Goal: Book appointment/travel/reservation

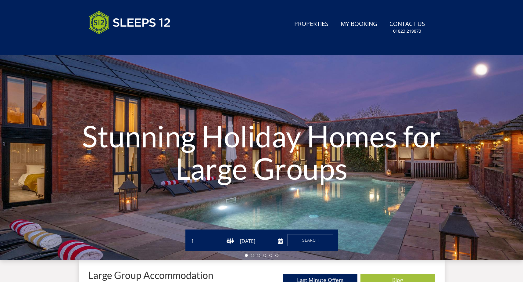
scroll to position [28, 0]
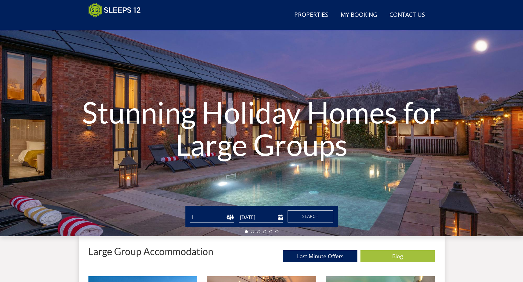
click at [221, 216] on select "1 2 3 4 5 6 7 8 9 10 11 12 13 14 15 16 17 18 19 20 21 22 23 24 25 26 27 28 29 3…" at bounding box center [212, 217] width 44 height 10
select select "12"
click at [190, 212] on select "1 2 3 4 5 6 7 8 9 10 11 12 13 14 15 16 17 18 19 20 21 22 23 24 25 26 27 28 29 3…" at bounding box center [212, 217] width 44 height 10
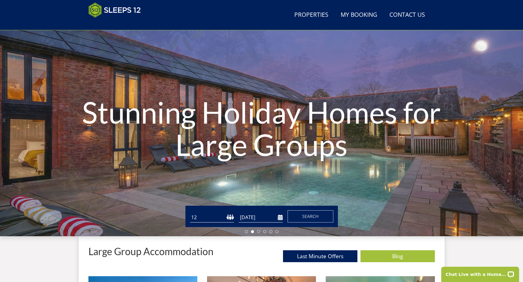
click at [281, 216] on input "[DATE]" at bounding box center [261, 217] width 44 height 10
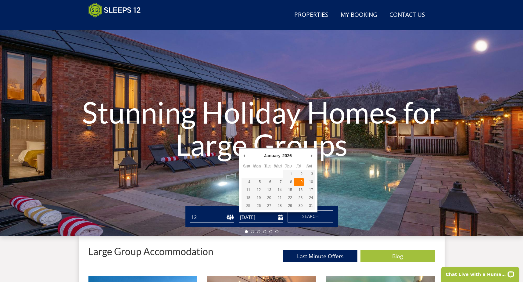
type input "[DATE]"
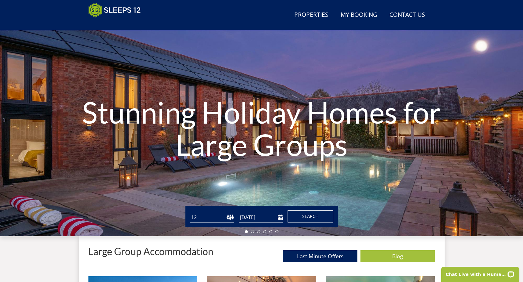
click at [304, 216] on span "Search" at bounding box center [310, 216] width 16 height 6
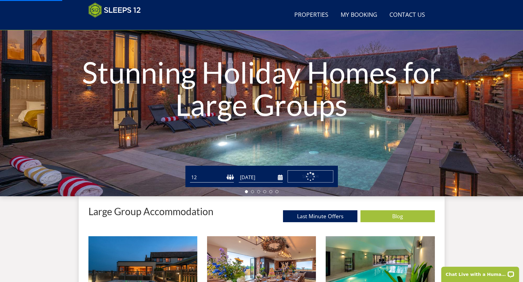
scroll to position [66, 0]
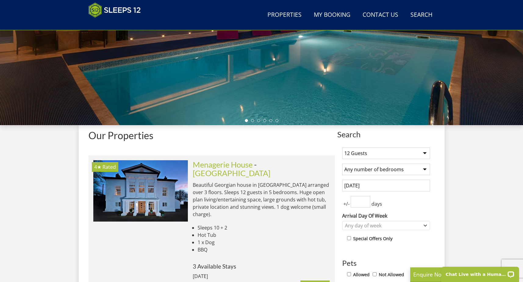
scroll to position [141, 0]
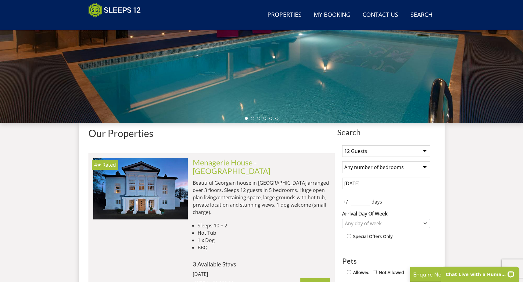
click at [419, 165] on body "Chat Live with a Human!" at bounding box center [462, 173] width 119 height 218
click at [422, 167] on select "Any number of bedrooms 1 Bedroom 2 Bedrooms 3 Bedrooms 4 Bedrooms 5 Bedrooms 6 …" at bounding box center [386, 167] width 88 height 12
select select "6"
click at [342, 161] on select "Any number of bedrooms 1 Bedroom 2 Bedrooms 3 Bedrooms 4 Bedrooms 5 Bedrooms 6 …" at bounding box center [386, 167] width 88 height 12
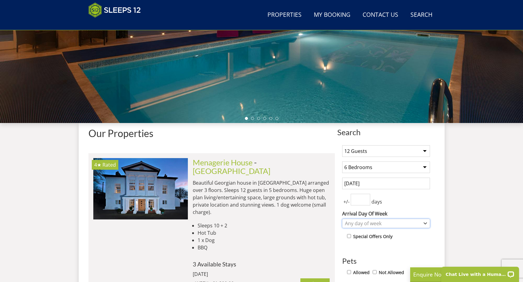
click at [388, 224] on div "Any day of week" at bounding box center [382, 223] width 79 height 7
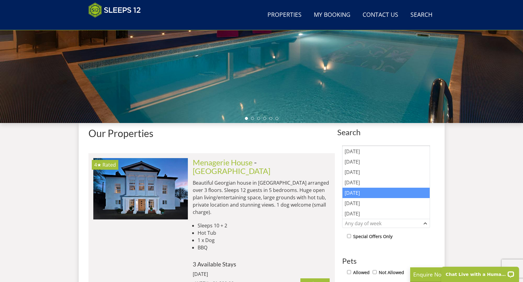
click at [362, 193] on div "[DATE]" at bounding box center [385, 192] width 87 height 10
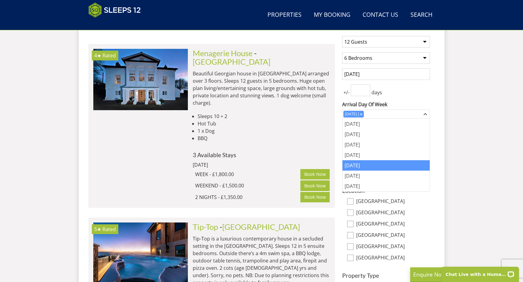
scroll to position [253, 0]
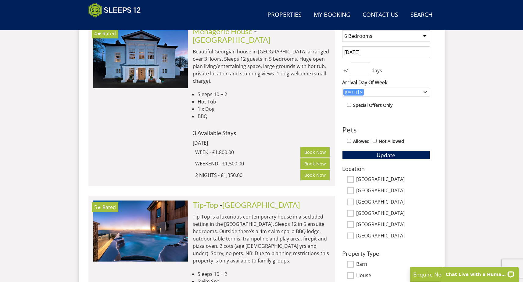
scroll to position [275, 0]
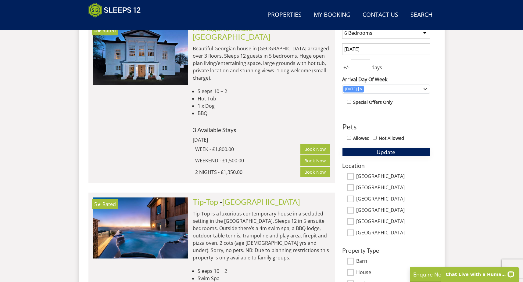
click at [394, 152] on span "Update" at bounding box center [385, 151] width 19 height 7
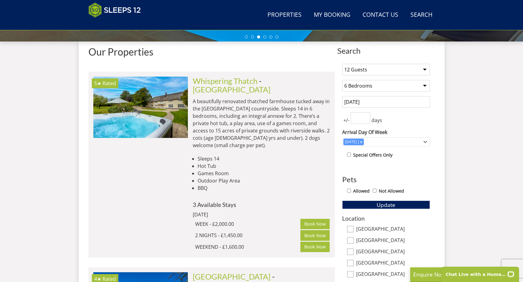
scroll to position [224, 0]
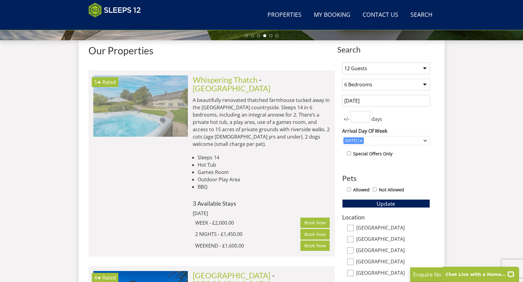
click at [160, 110] on img at bounding box center [140, 105] width 94 height 61
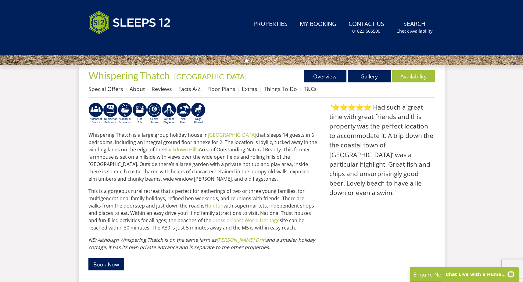
select select "6"
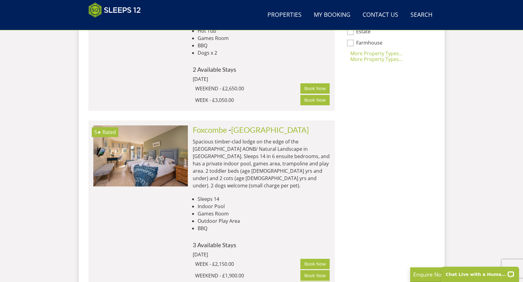
scroll to position [540, 0]
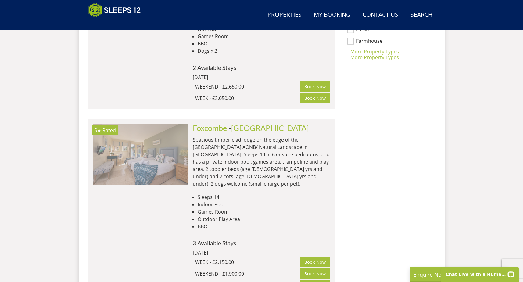
click at [161, 133] on img at bounding box center [140, 153] width 94 height 61
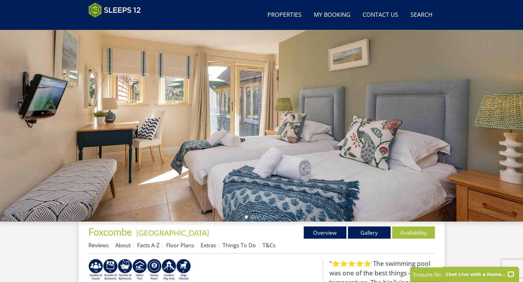
scroll to position [47, 0]
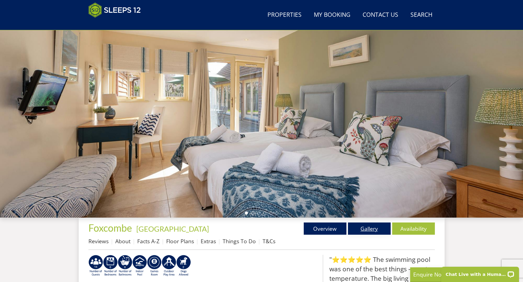
click at [362, 231] on link "Gallery" at bounding box center [369, 228] width 43 height 12
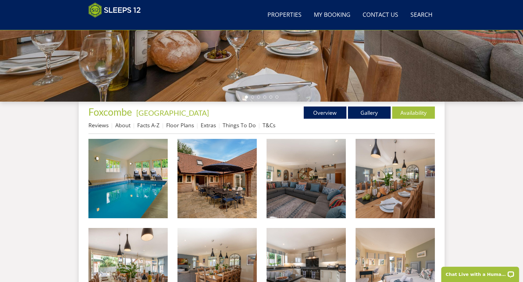
scroll to position [163, 0]
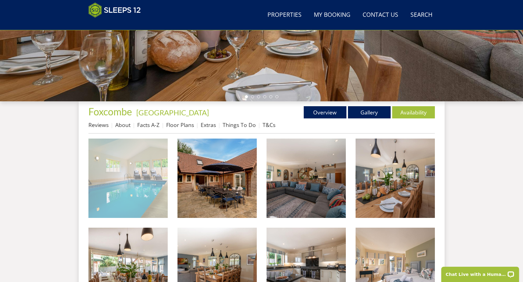
click at [136, 168] on img at bounding box center [127, 177] width 79 height 79
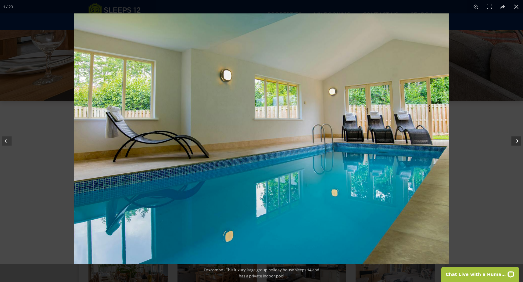
click at [516, 144] on button at bounding box center [511, 141] width 21 height 30
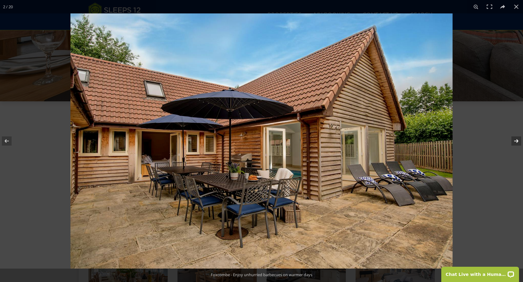
click at [516, 144] on button at bounding box center [511, 141] width 21 height 30
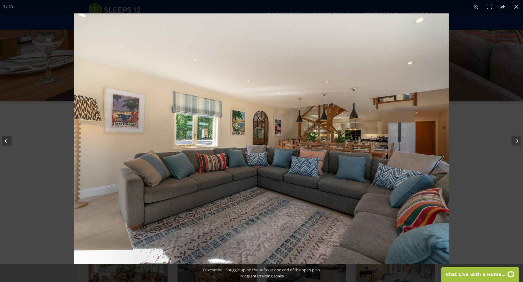
click at [9, 141] on button at bounding box center [10, 141] width 21 height 30
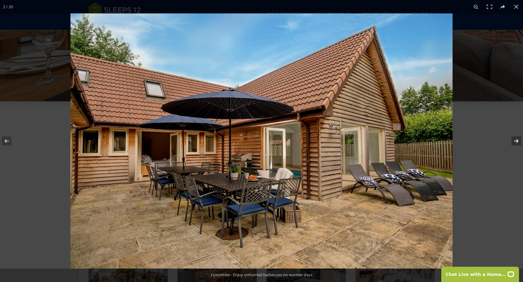
click at [518, 142] on button at bounding box center [511, 141] width 21 height 30
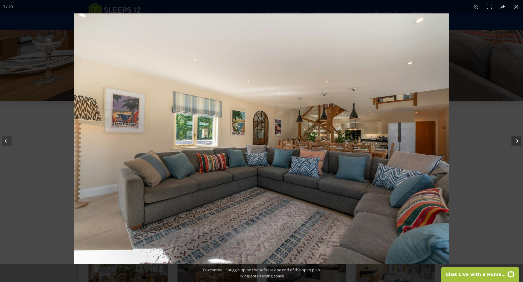
click at [518, 142] on button at bounding box center [511, 141] width 21 height 30
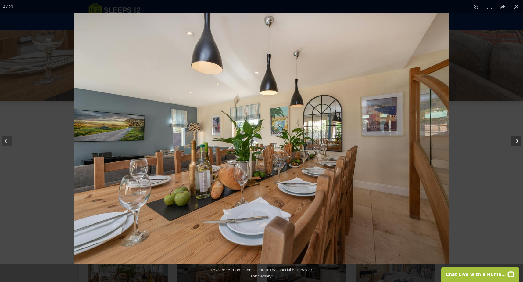
click at [518, 142] on button at bounding box center [511, 141] width 21 height 30
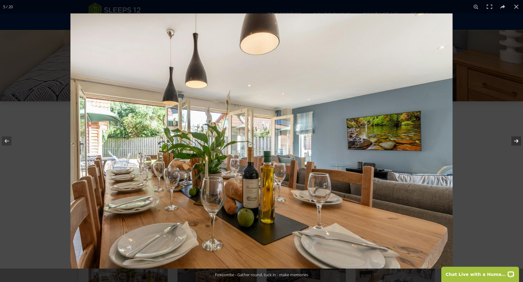
click at [518, 142] on button at bounding box center [511, 141] width 21 height 30
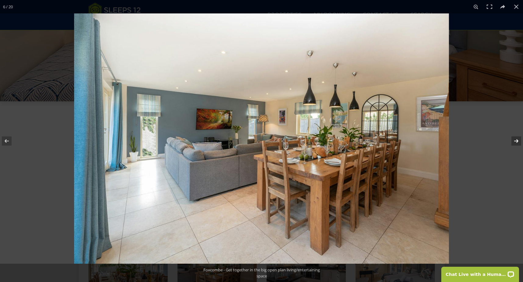
click at [518, 142] on button at bounding box center [511, 141] width 21 height 30
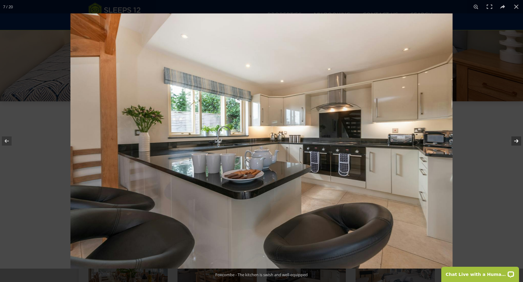
click at [518, 142] on button at bounding box center [511, 141] width 21 height 30
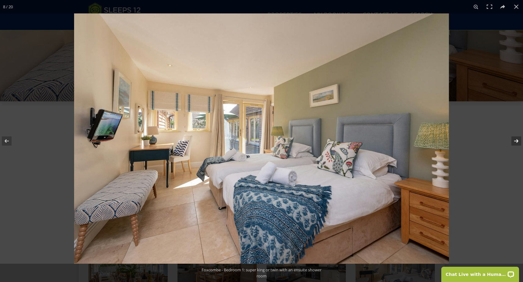
click at [518, 142] on button at bounding box center [511, 141] width 21 height 30
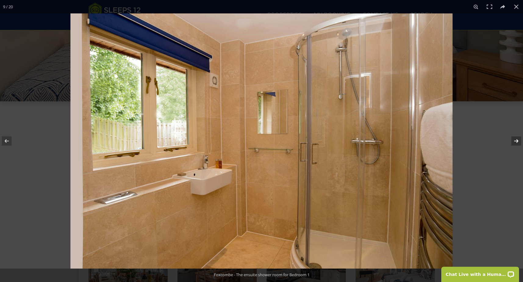
click at [518, 142] on button at bounding box center [511, 141] width 21 height 30
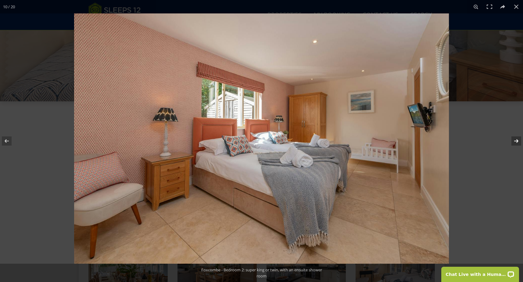
click at [518, 142] on button at bounding box center [511, 141] width 21 height 30
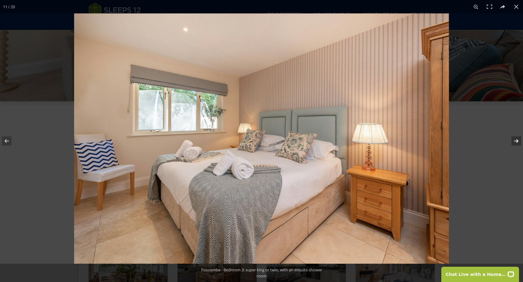
click at [518, 142] on button at bounding box center [511, 141] width 21 height 30
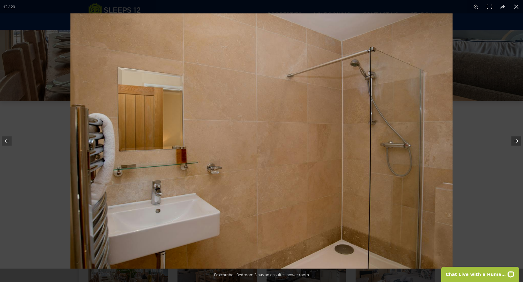
click at [518, 141] on button at bounding box center [511, 141] width 21 height 30
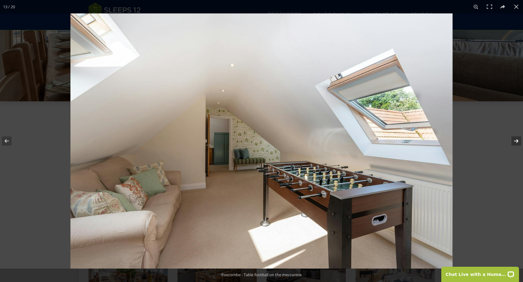
click at [518, 141] on button at bounding box center [511, 141] width 21 height 30
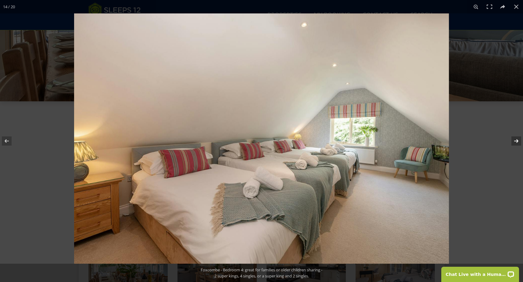
click at [518, 140] on button at bounding box center [511, 141] width 21 height 30
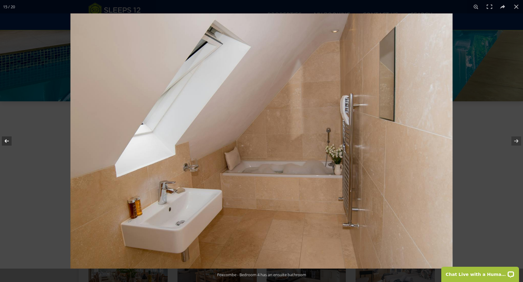
click at [9, 141] on button at bounding box center [10, 141] width 21 height 30
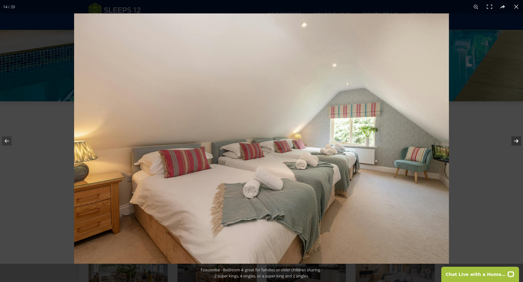
click at [517, 143] on button at bounding box center [511, 141] width 21 height 30
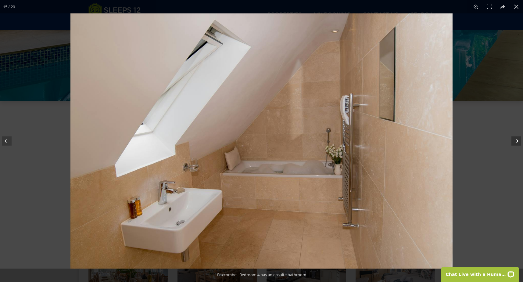
click at [517, 143] on button at bounding box center [511, 141] width 21 height 30
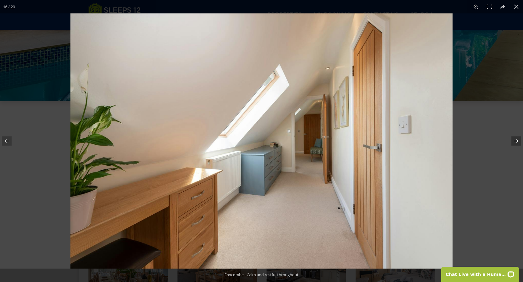
click at [517, 143] on button at bounding box center [511, 141] width 21 height 30
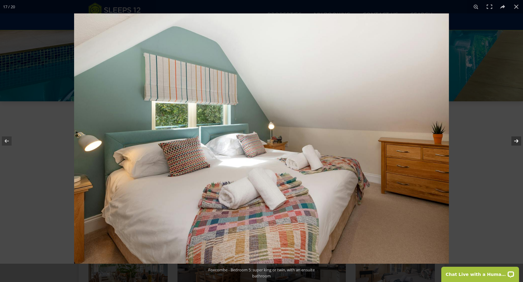
click at [517, 143] on button at bounding box center [511, 141] width 21 height 30
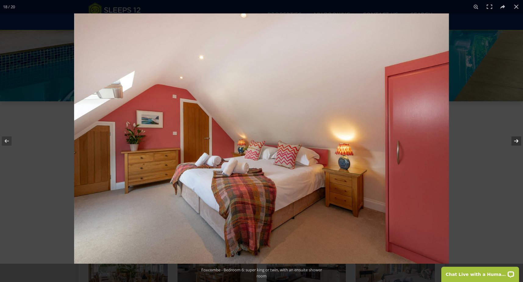
click at [517, 143] on button at bounding box center [511, 141] width 21 height 30
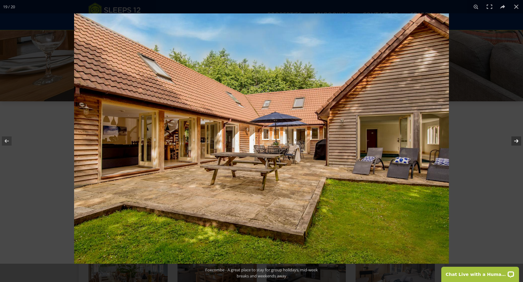
click at [517, 143] on button at bounding box center [511, 141] width 21 height 30
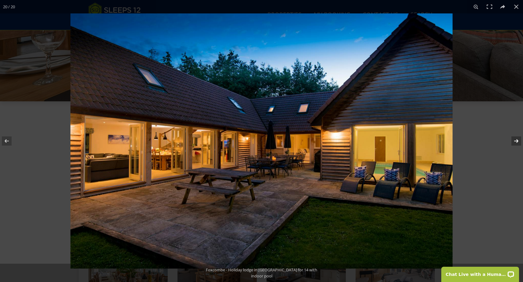
click at [517, 143] on button at bounding box center [511, 141] width 21 height 30
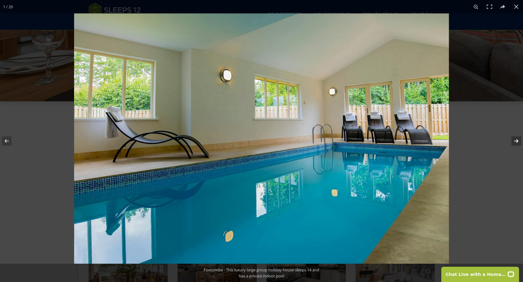
click at [517, 141] on button at bounding box center [511, 141] width 21 height 30
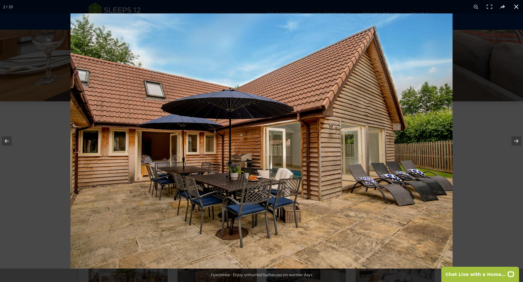
click at [518, 8] on button at bounding box center [515, 6] width 13 height 13
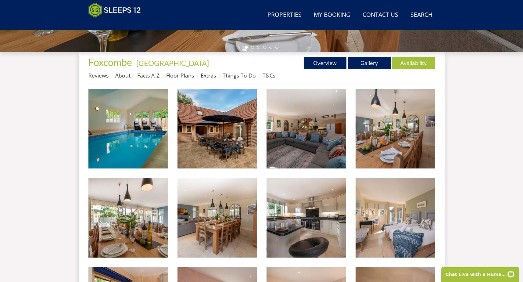
scroll to position [212, 0]
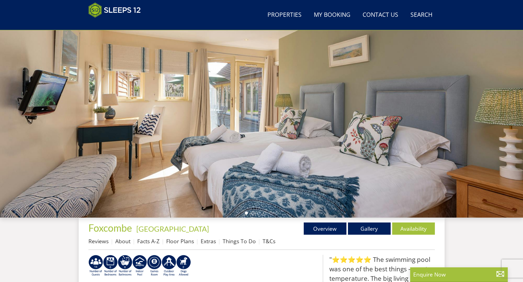
select select "6"
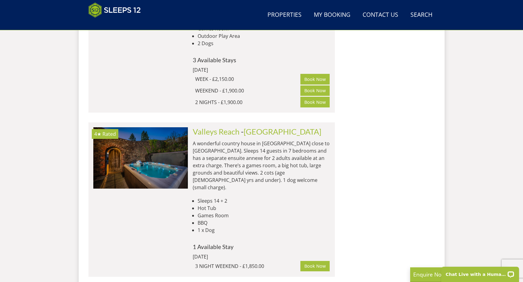
scroll to position [906, 0]
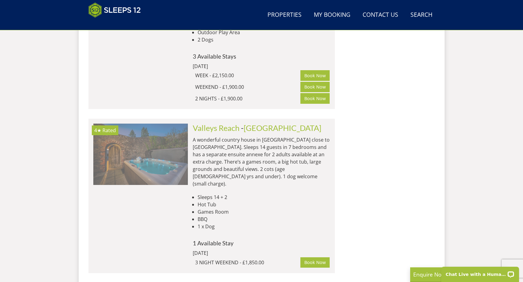
click at [154, 123] on img at bounding box center [140, 153] width 94 height 61
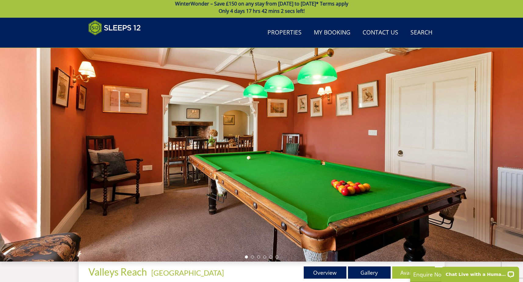
scroll to position [4, 0]
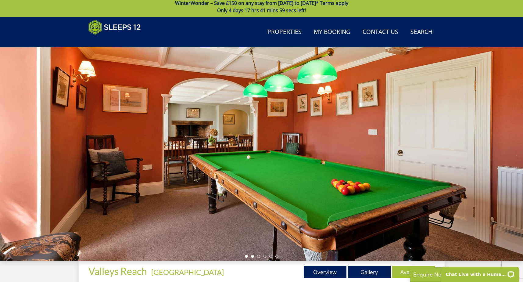
click at [252, 257] on li at bounding box center [252, 255] width 3 height 3
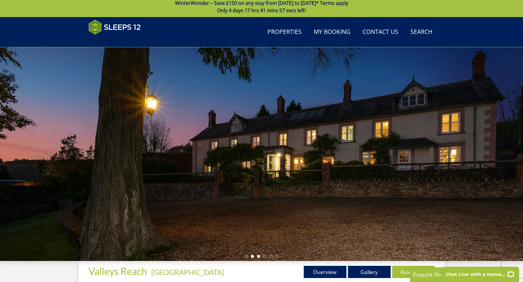
click at [258, 256] on li at bounding box center [258, 255] width 3 height 3
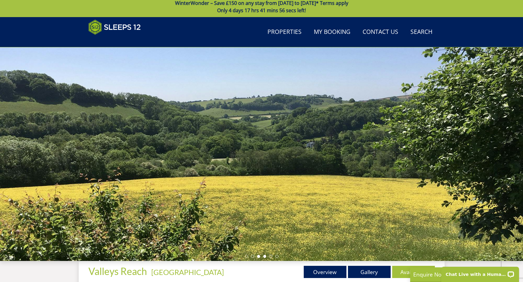
click at [264, 256] on li at bounding box center [264, 255] width 3 height 3
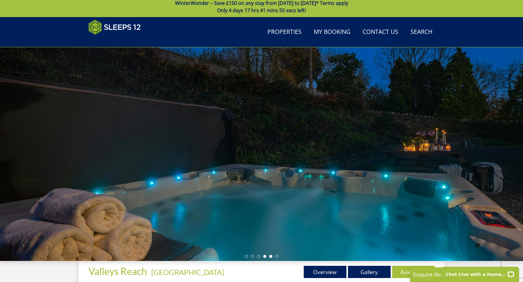
click at [270, 255] on li at bounding box center [270, 255] width 3 height 3
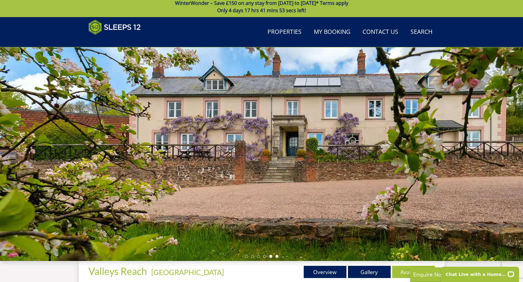
click at [276, 255] on li at bounding box center [276, 255] width 3 height 3
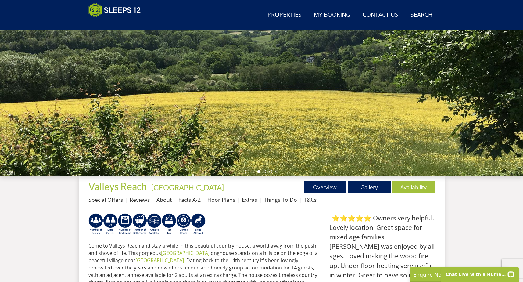
scroll to position [0, 0]
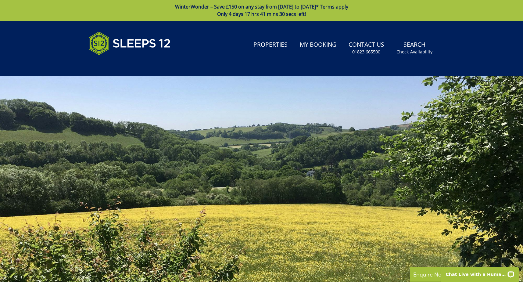
select select "6"
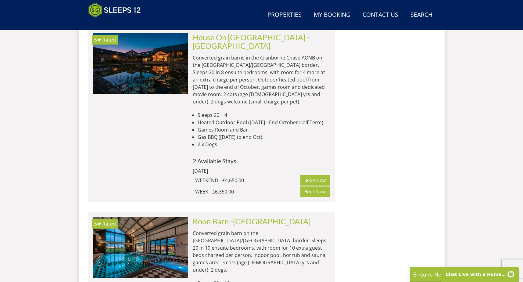
scroll to position [2551, 0]
